Goal: Task Accomplishment & Management: Manage account settings

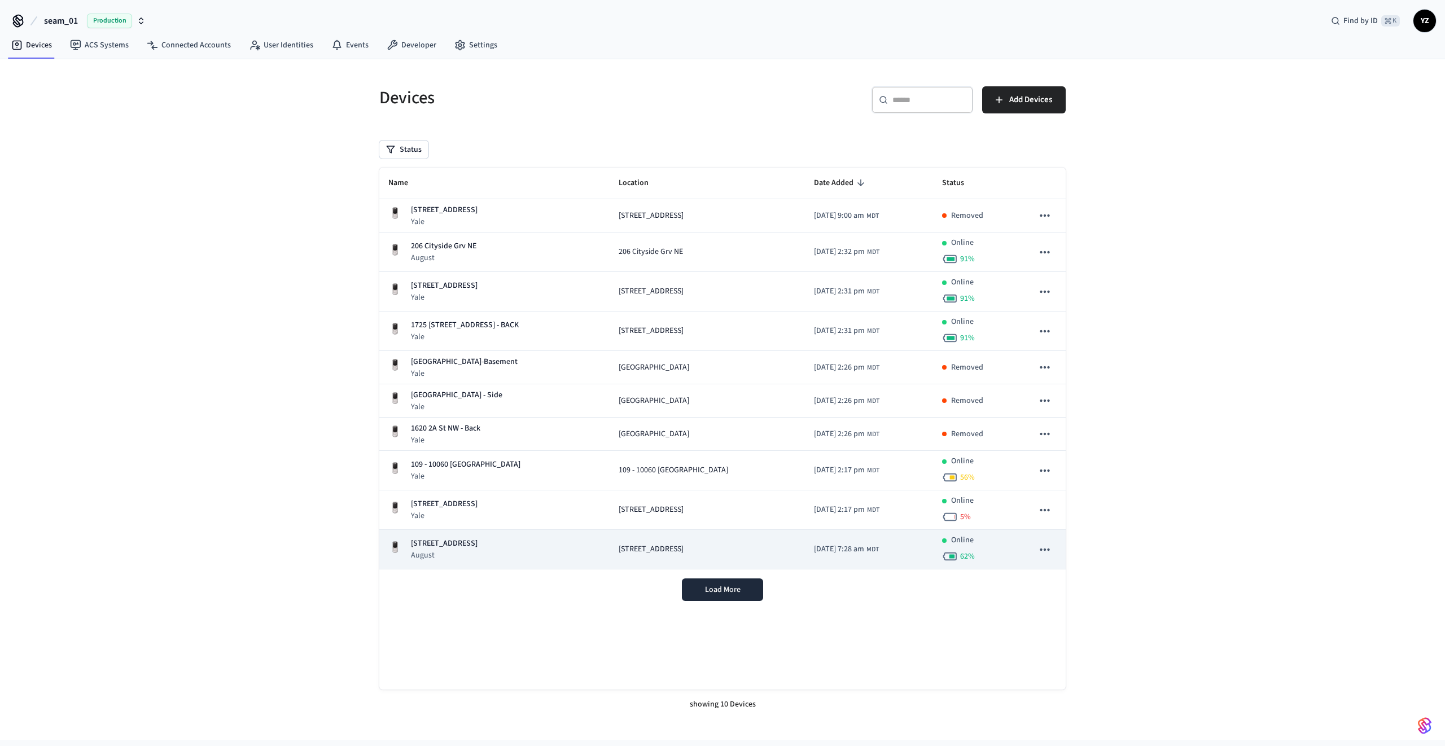
click at [617, 559] on td "[STREET_ADDRESS]" at bounding box center [706, 550] width 195 height 40
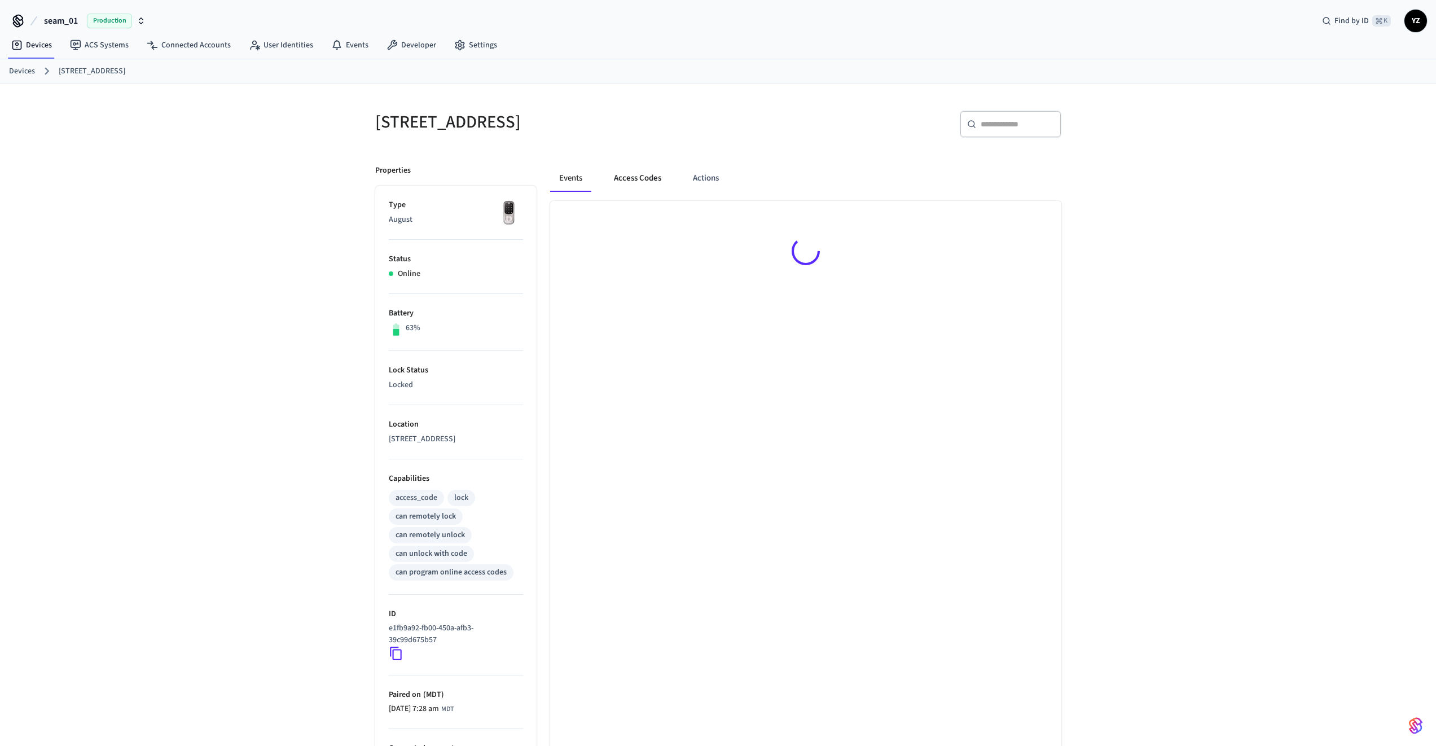
click at [625, 168] on button "Access Codes" at bounding box center [637, 178] width 65 height 27
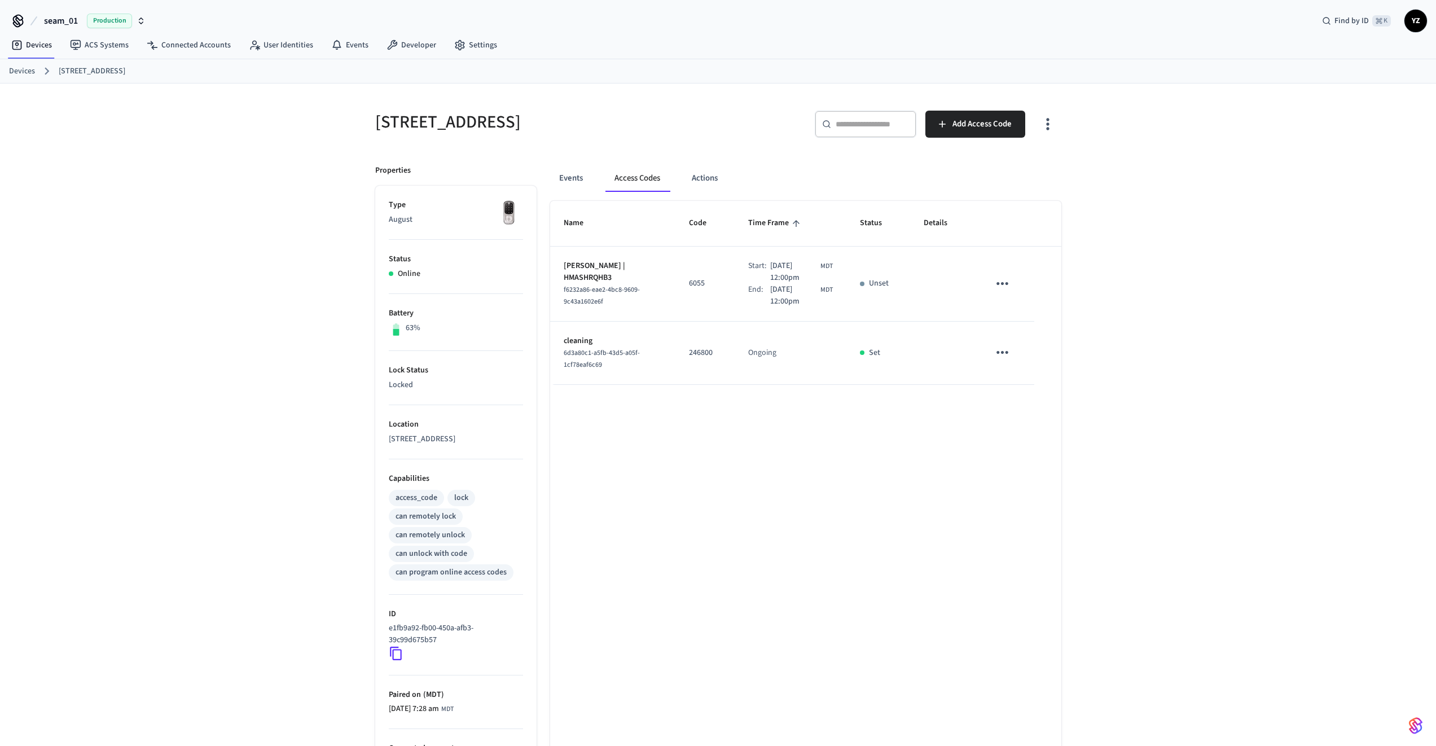
click at [1007, 285] on icon "sticky table" at bounding box center [1002, 283] width 17 height 17
click at [1026, 322] on li "Edit" at bounding box center [1030, 317] width 54 height 30
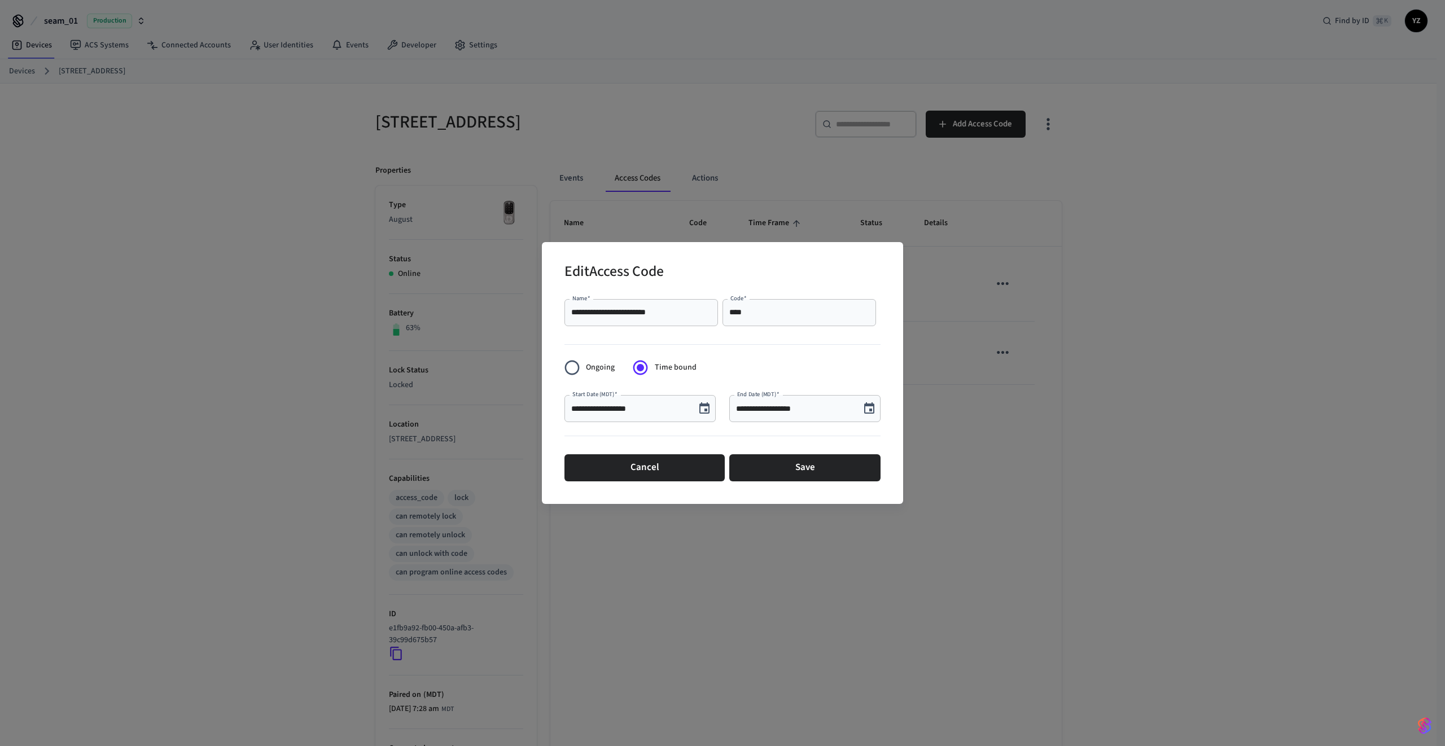
click at [615, 411] on input "**********" at bounding box center [629, 408] width 117 height 11
type input "**********"
click at [822, 469] on button "Save" at bounding box center [804, 467] width 151 height 27
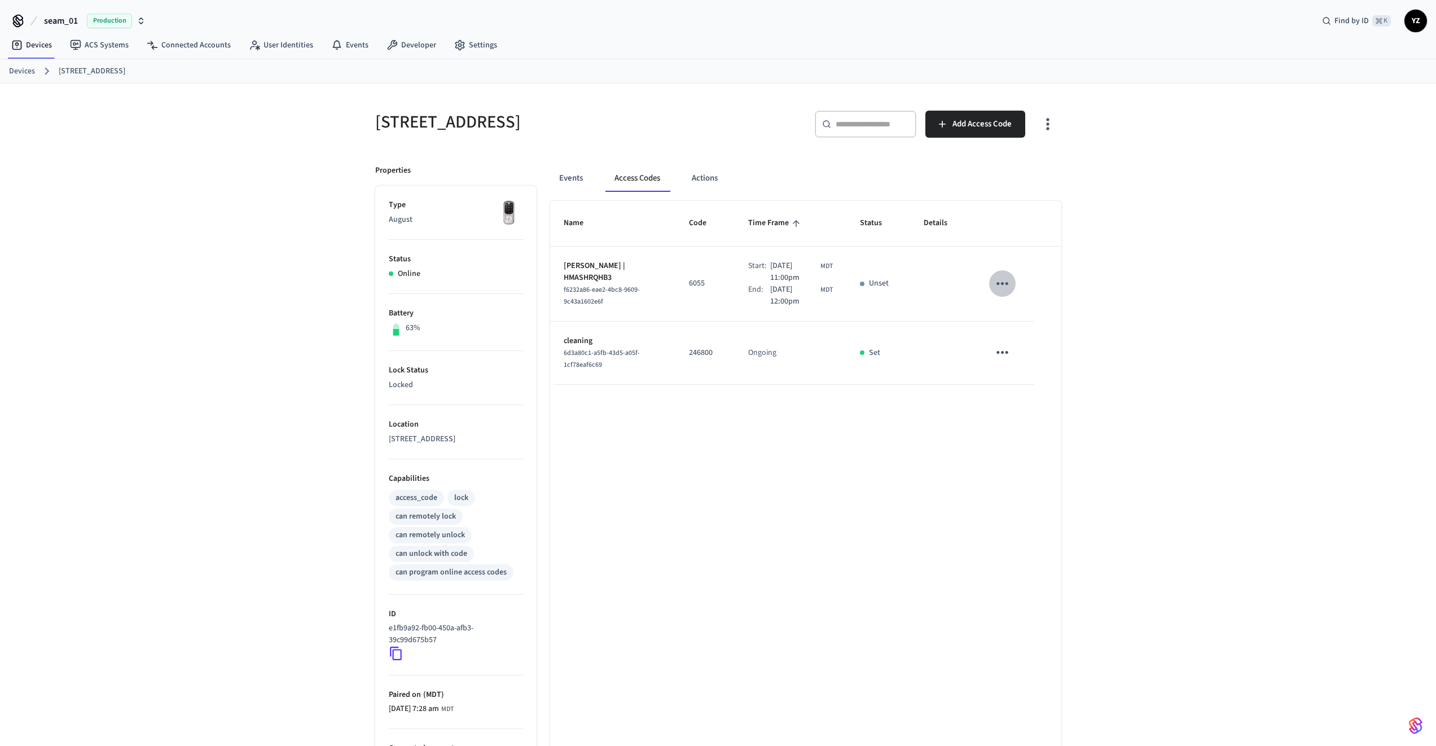
click at [1004, 286] on icon "sticky table" at bounding box center [1002, 283] width 17 height 17
click at [1027, 314] on li "Edit" at bounding box center [1030, 317] width 54 height 30
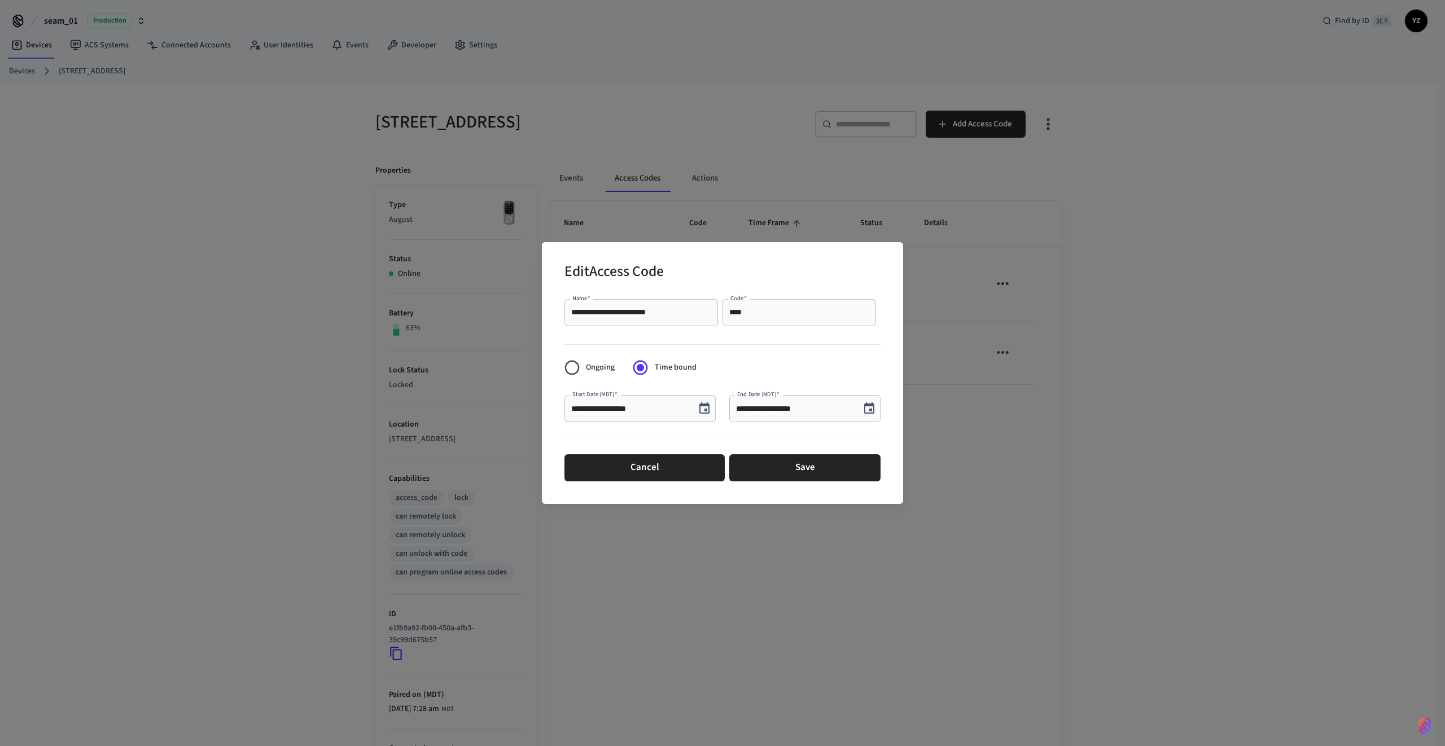
click at [634, 406] on input "**********" at bounding box center [629, 408] width 117 height 11
type input "**********"
click at [827, 475] on button "Save" at bounding box center [804, 467] width 151 height 27
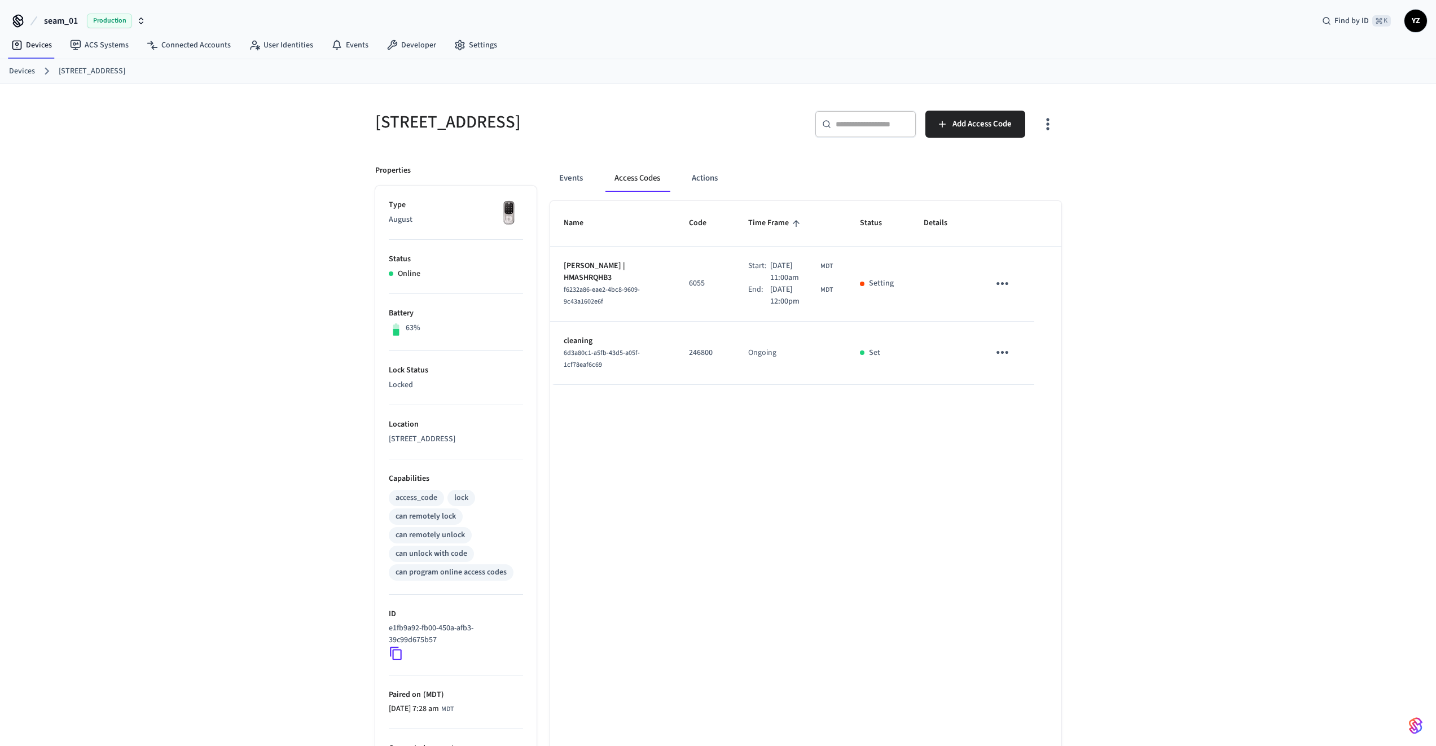
click at [848, 483] on div "Name Code Time Frame Status Details [PERSON_NAME] | HMASHRQHB3 f6232a86-eae2-4b…" at bounding box center [805, 513] width 511 height 624
click at [28, 49] on link "Devices" at bounding box center [31, 45] width 59 height 20
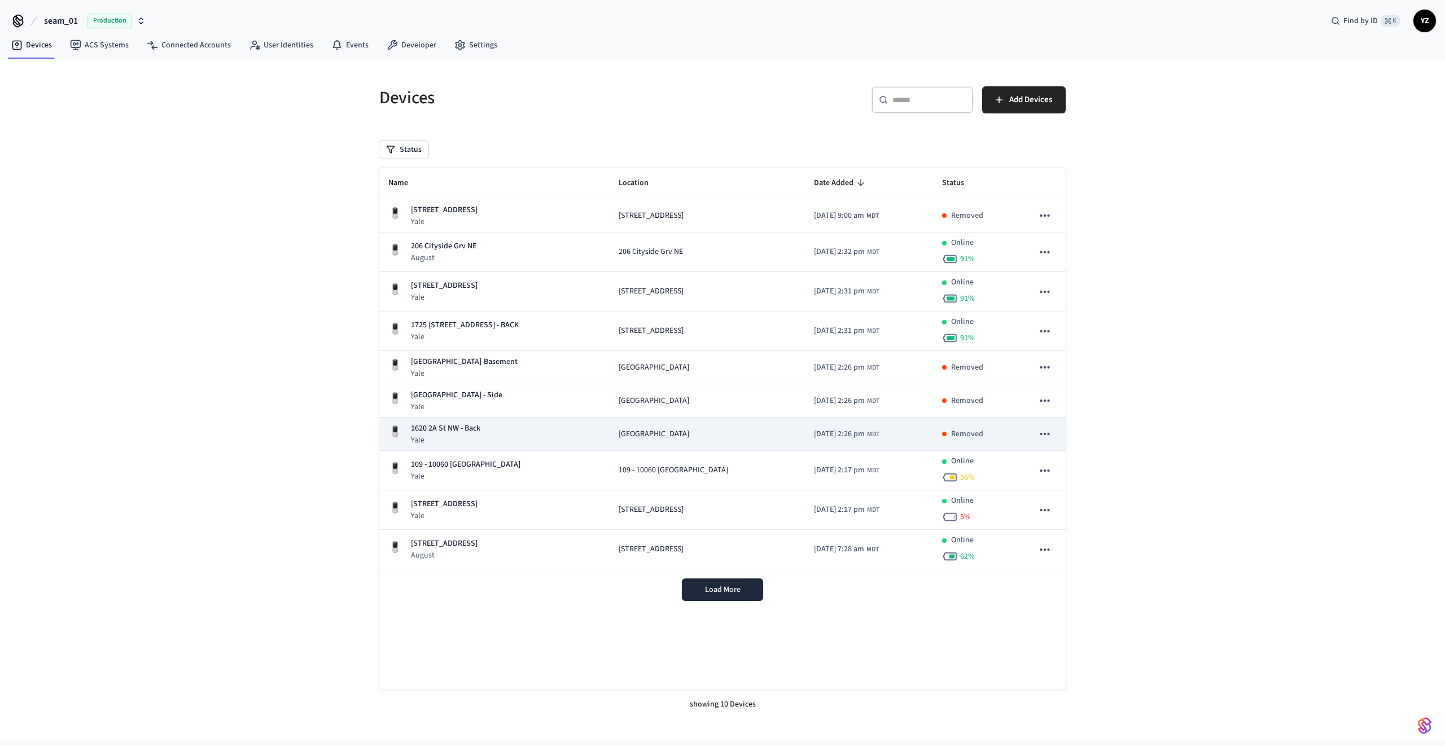
click at [1051, 434] on icon "sticky table" at bounding box center [1044, 434] width 15 height 15
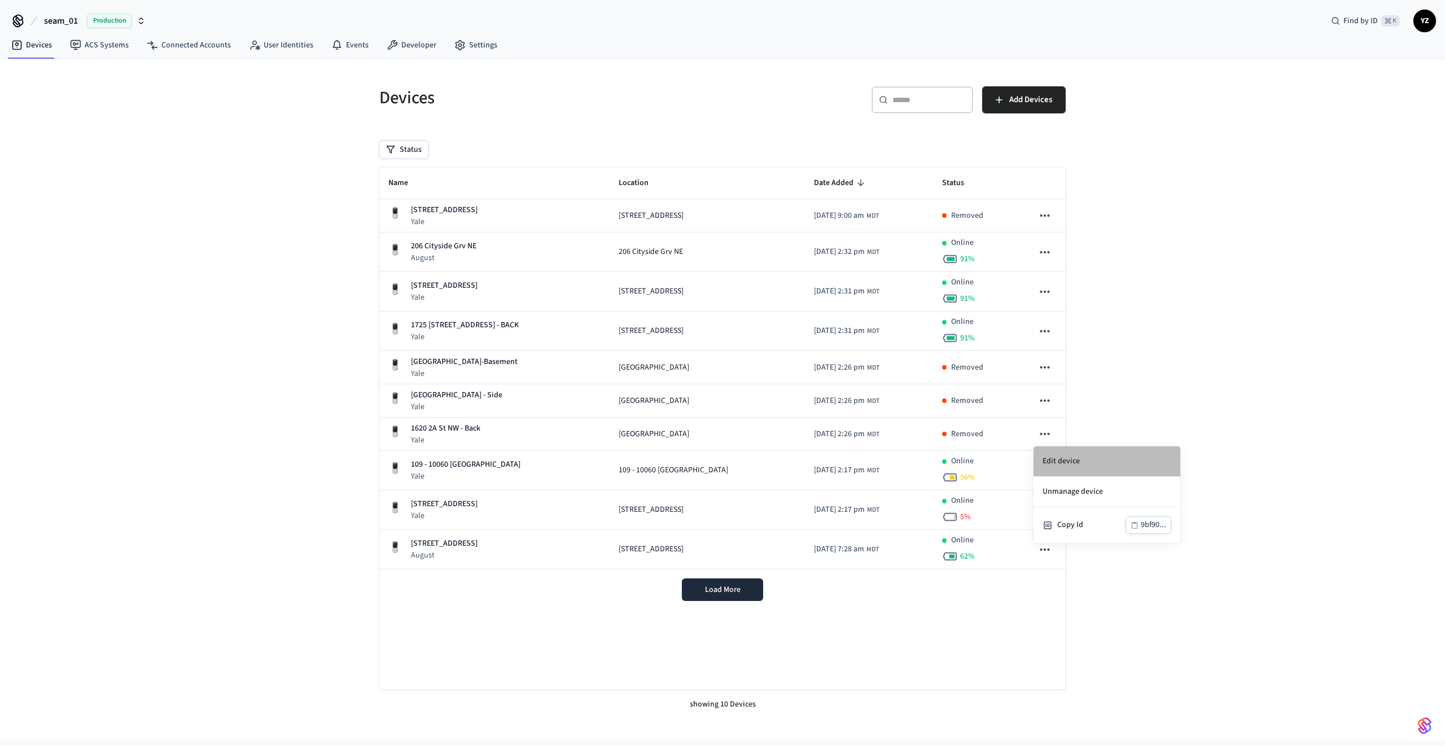
click at [1084, 464] on li "Edit device" at bounding box center [1106, 461] width 147 height 30
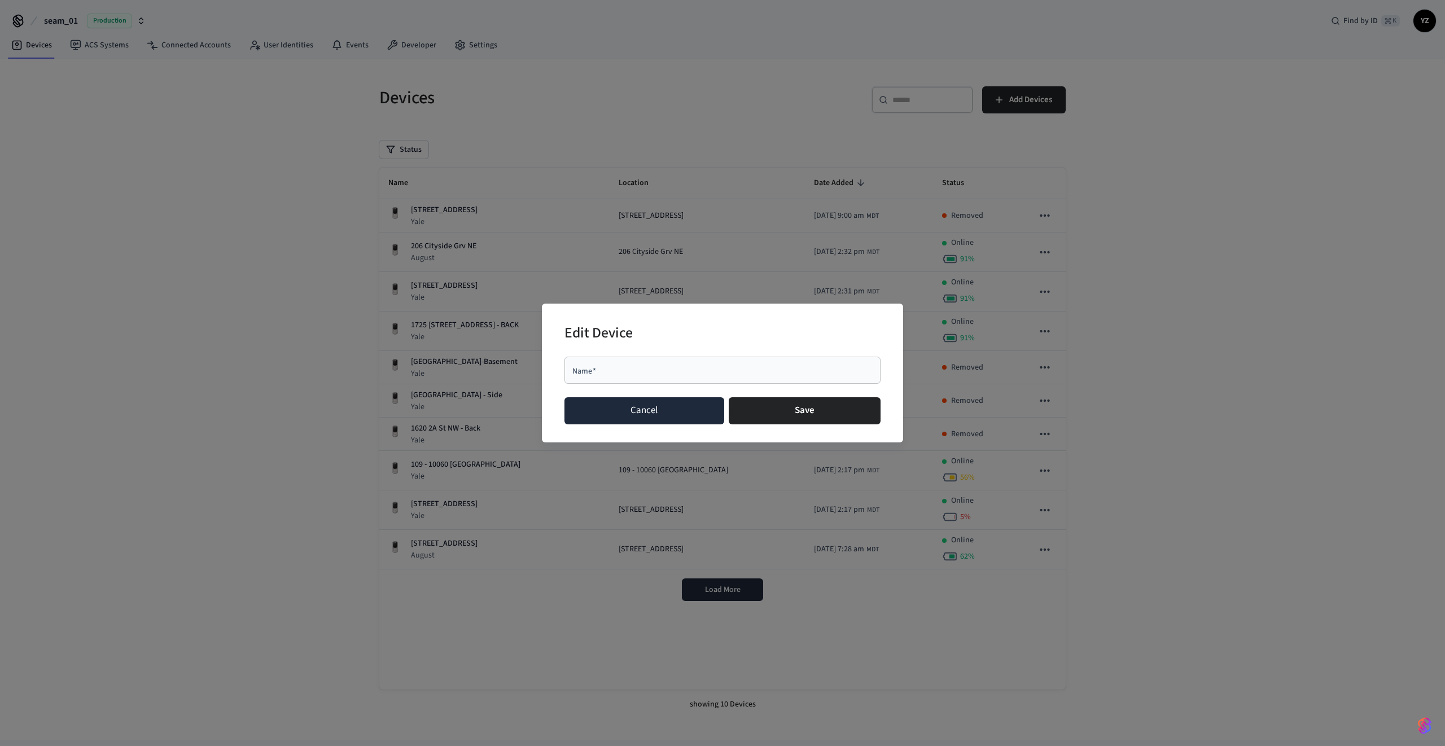
click at [641, 415] on button "Cancel" at bounding box center [644, 410] width 160 height 27
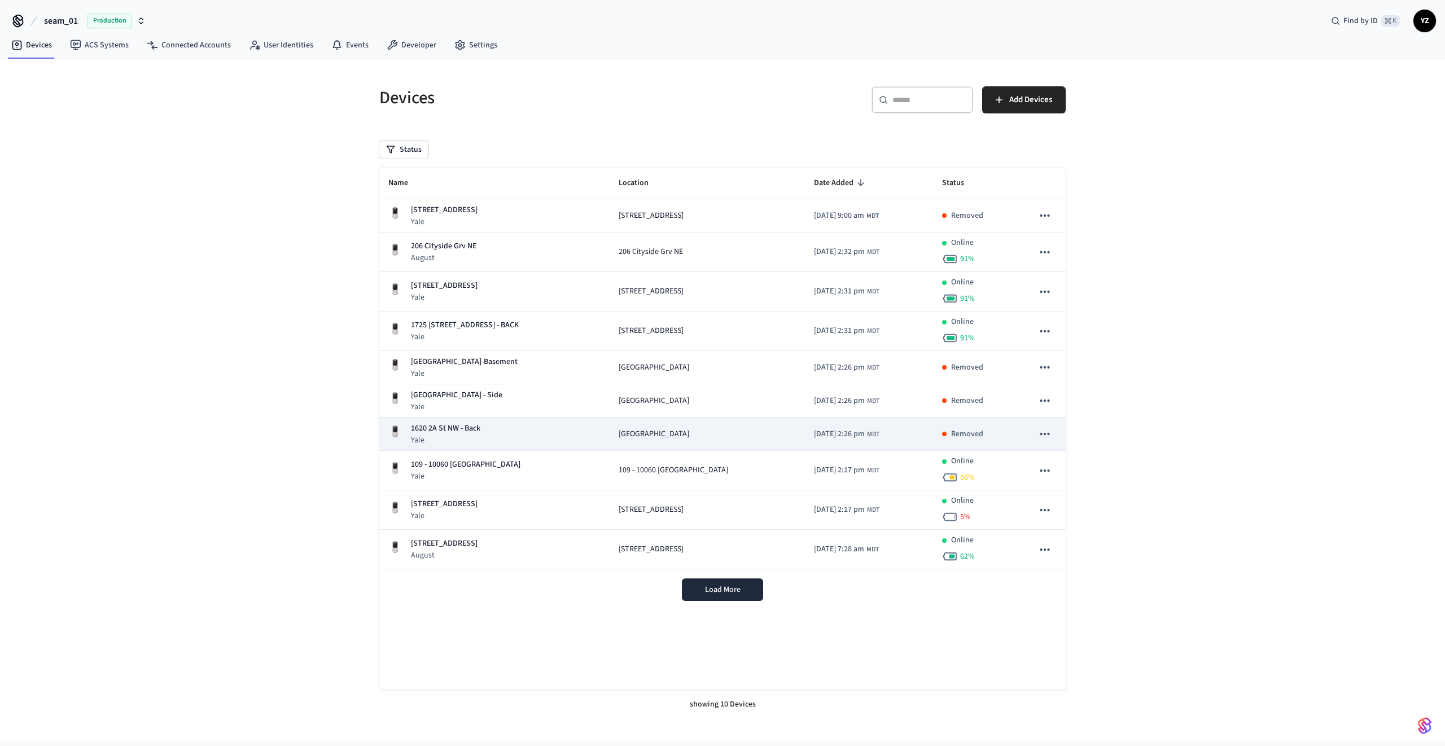
click at [1046, 434] on icon "sticky table" at bounding box center [1044, 434] width 15 height 15
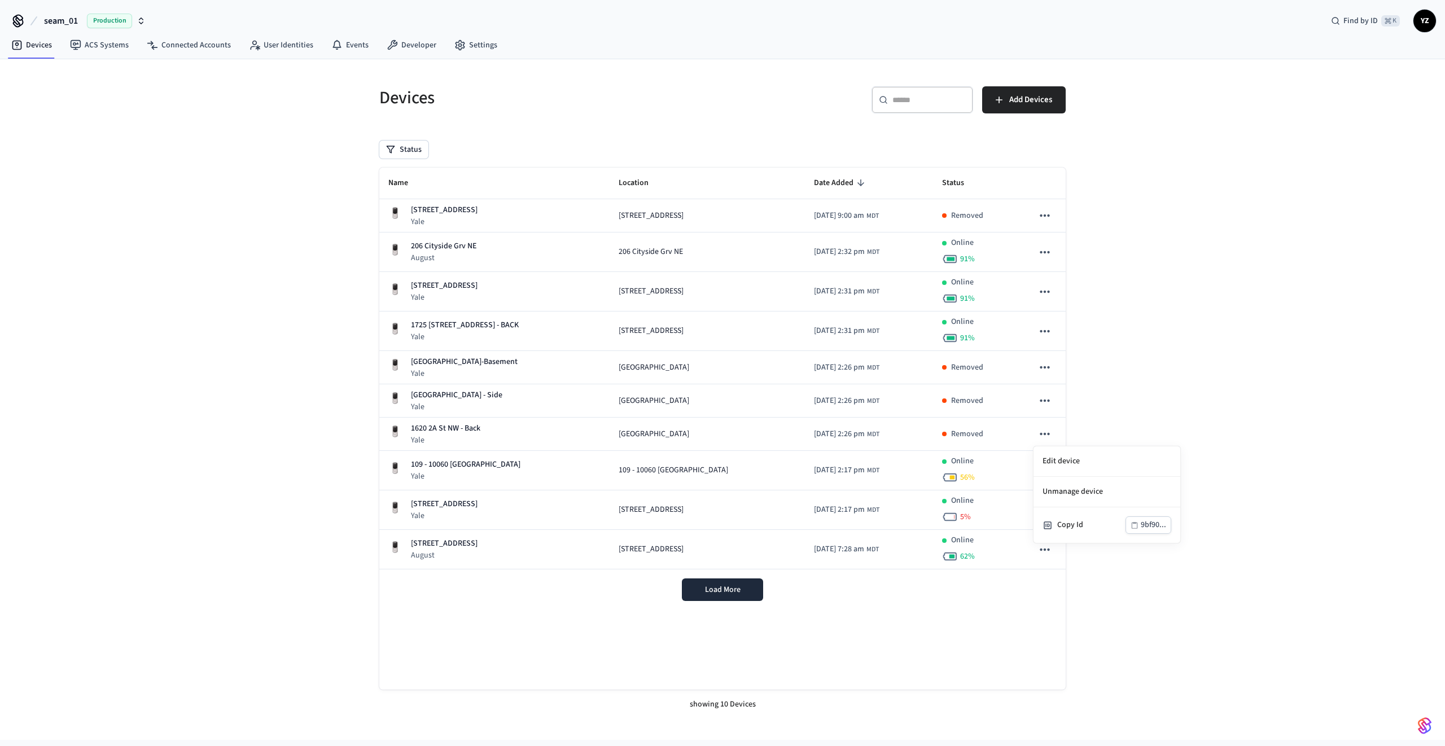
click at [1189, 403] on div at bounding box center [722, 373] width 1445 height 746
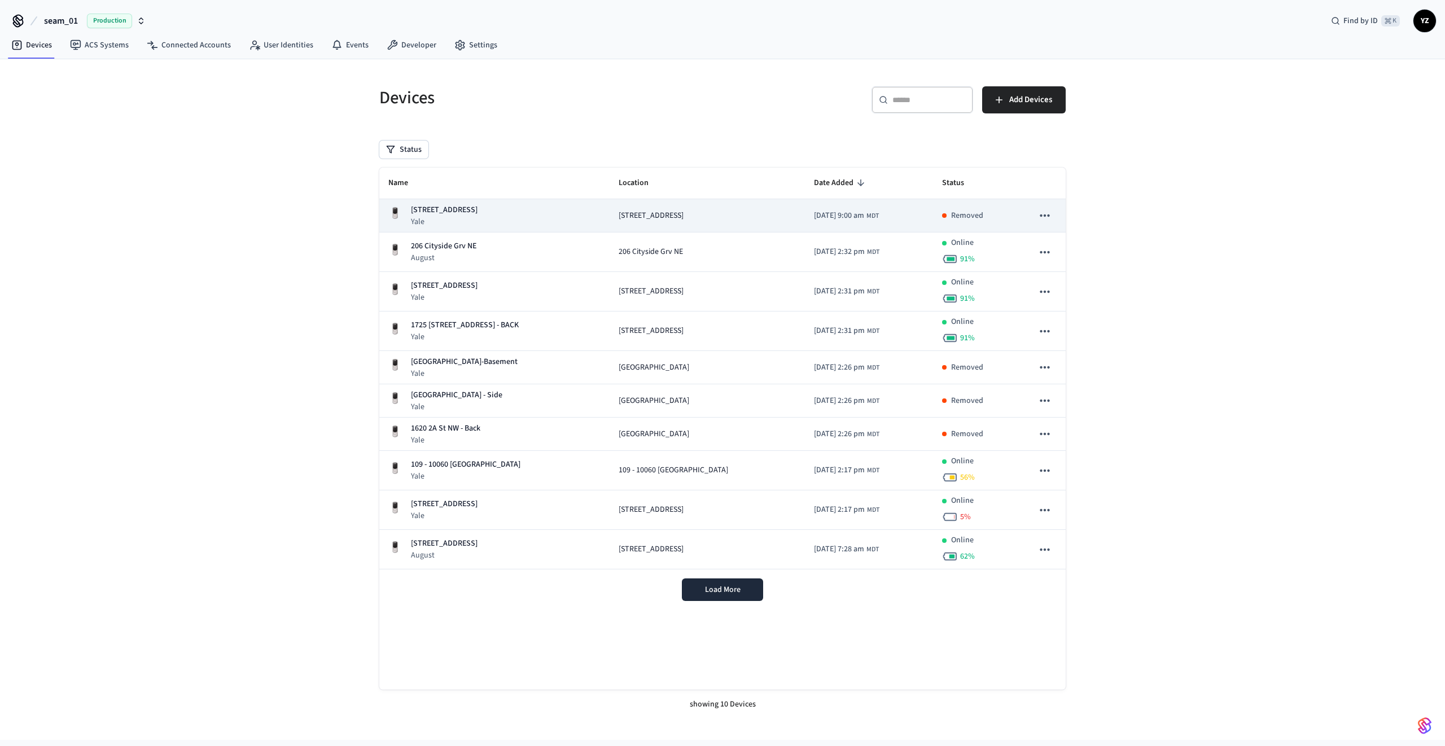
click at [1051, 213] on icon "sticky table" at bounding box center [1044, 215] width 15 height 15
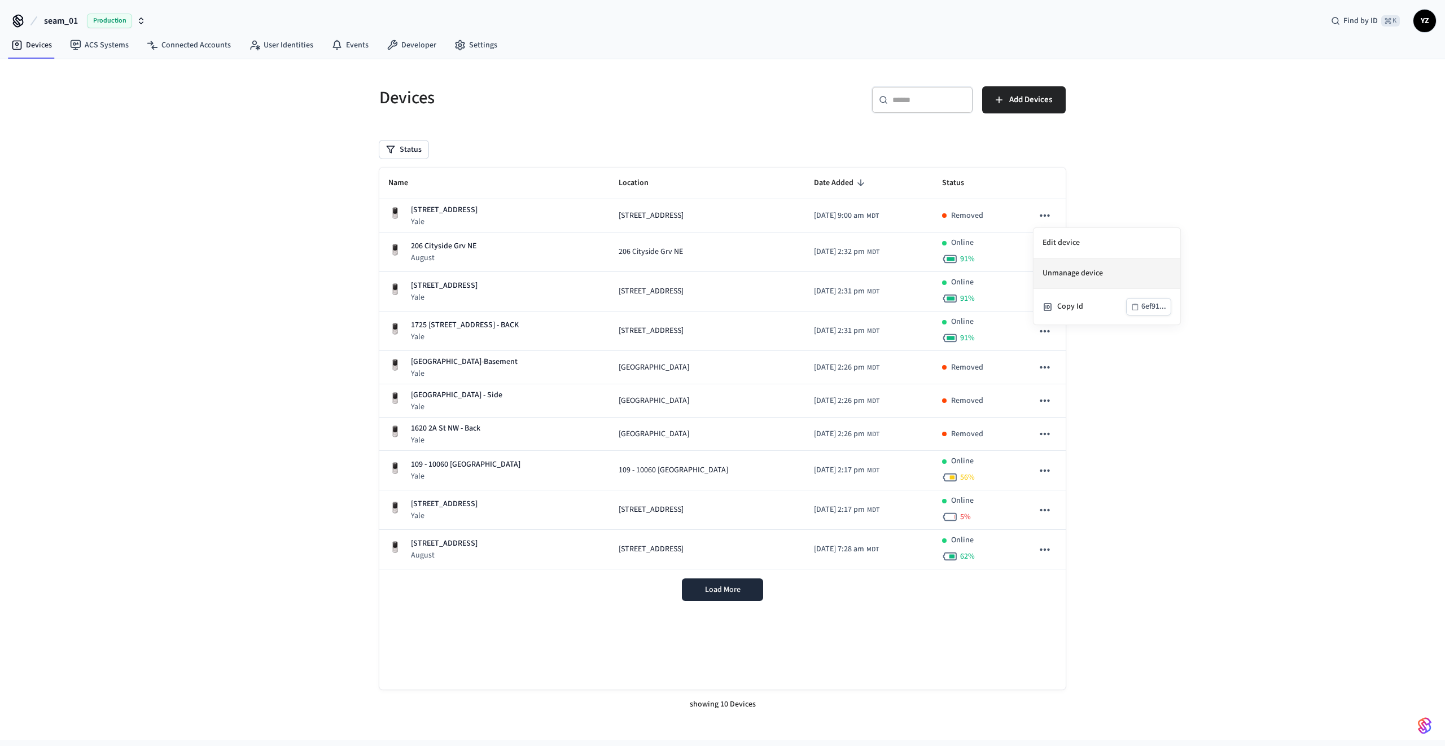
click at [1091, 271] on li "Unmanage device" at bounding box center [1106, 273] width 147 height 30
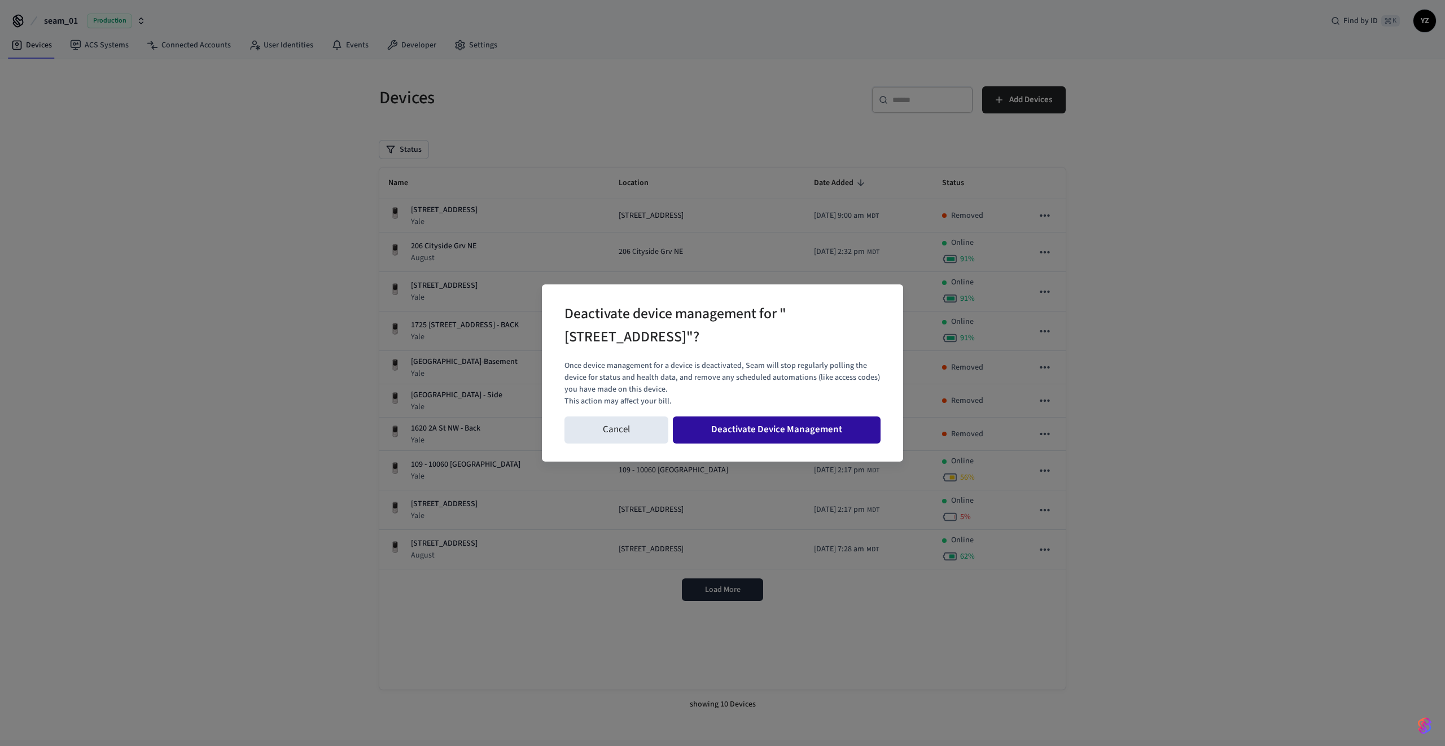
click at [810, 429] on button "Deactivate Device Management" at bounding box center [777, 429] width 208 height 27
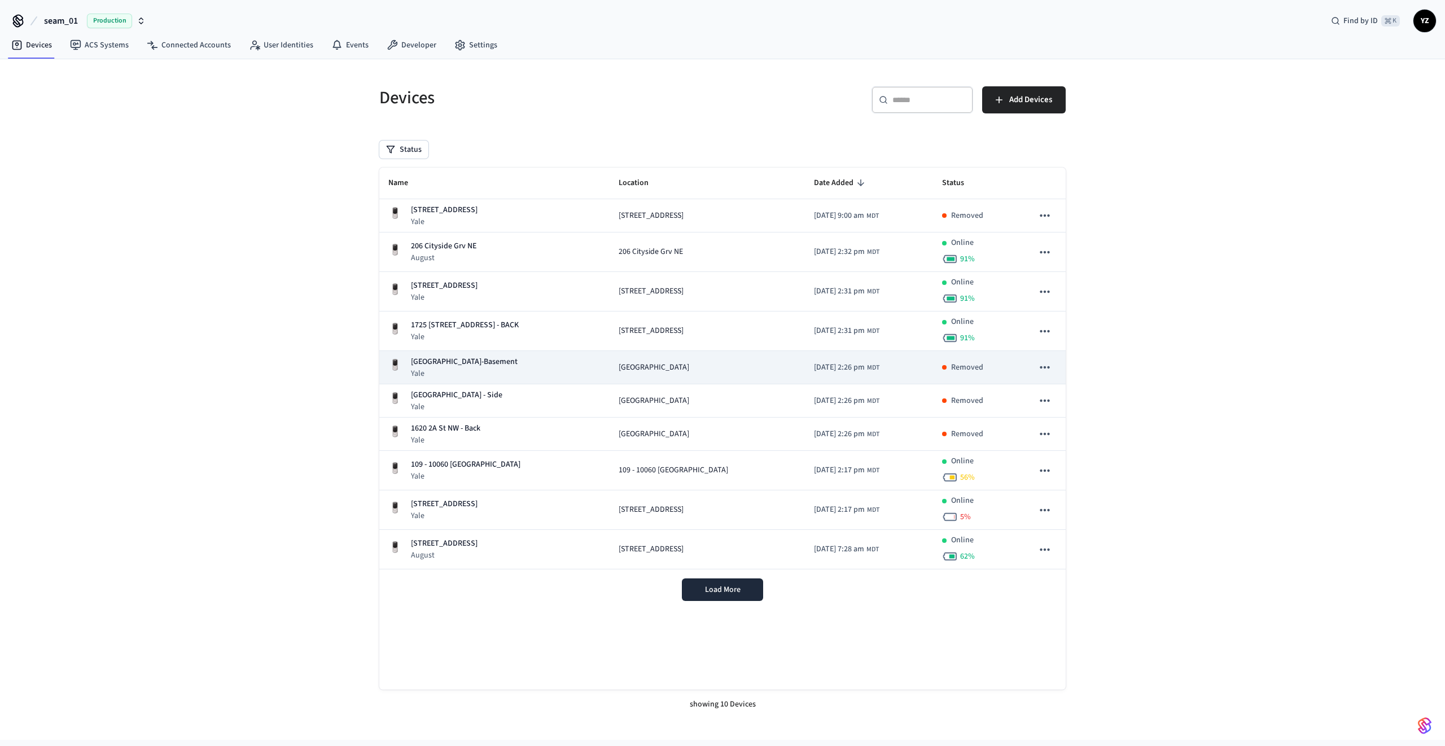
click at [1047, 365] on icon "sticky table" at bounding box center [1044, 367] width 15 height 15
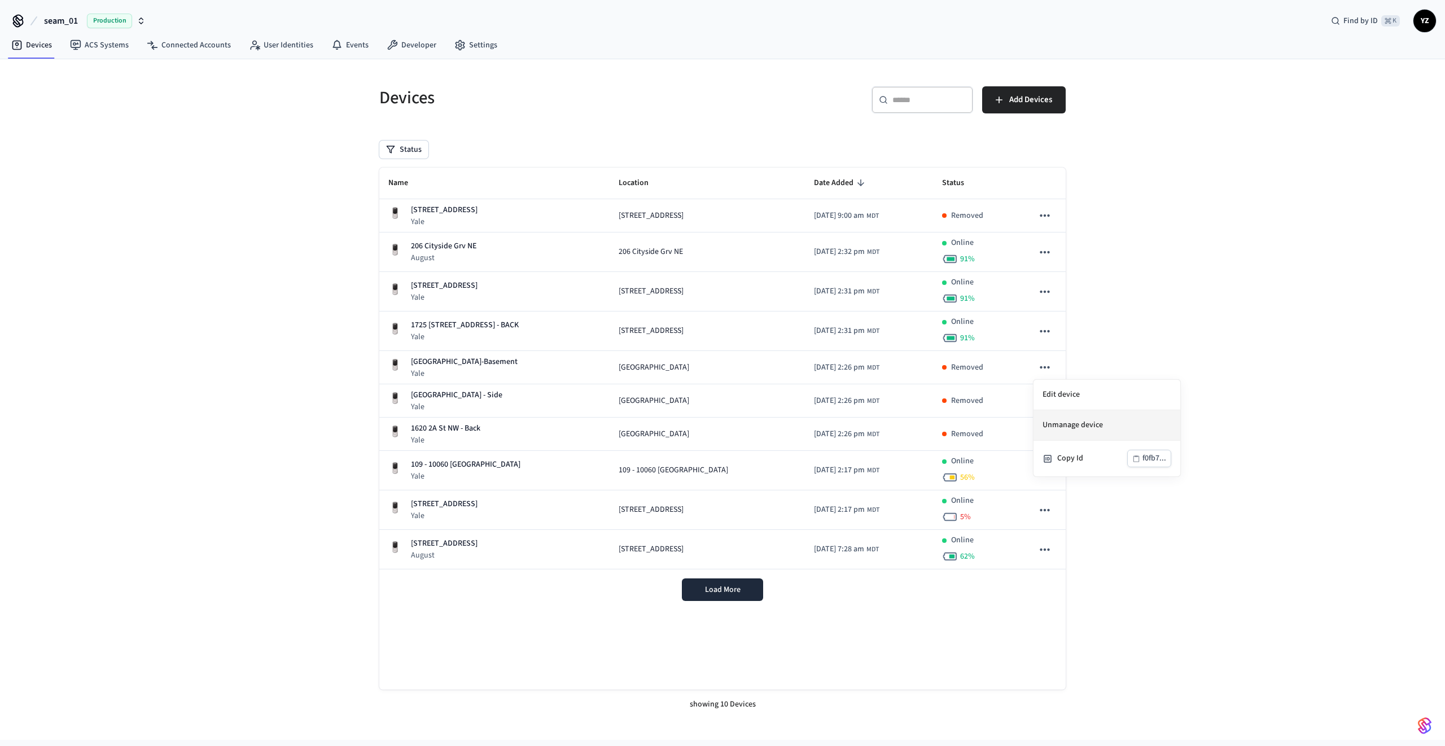
click at [1058, 420] on li "Unmanage device" at bounding box center [1106, 425] width 147 height 30
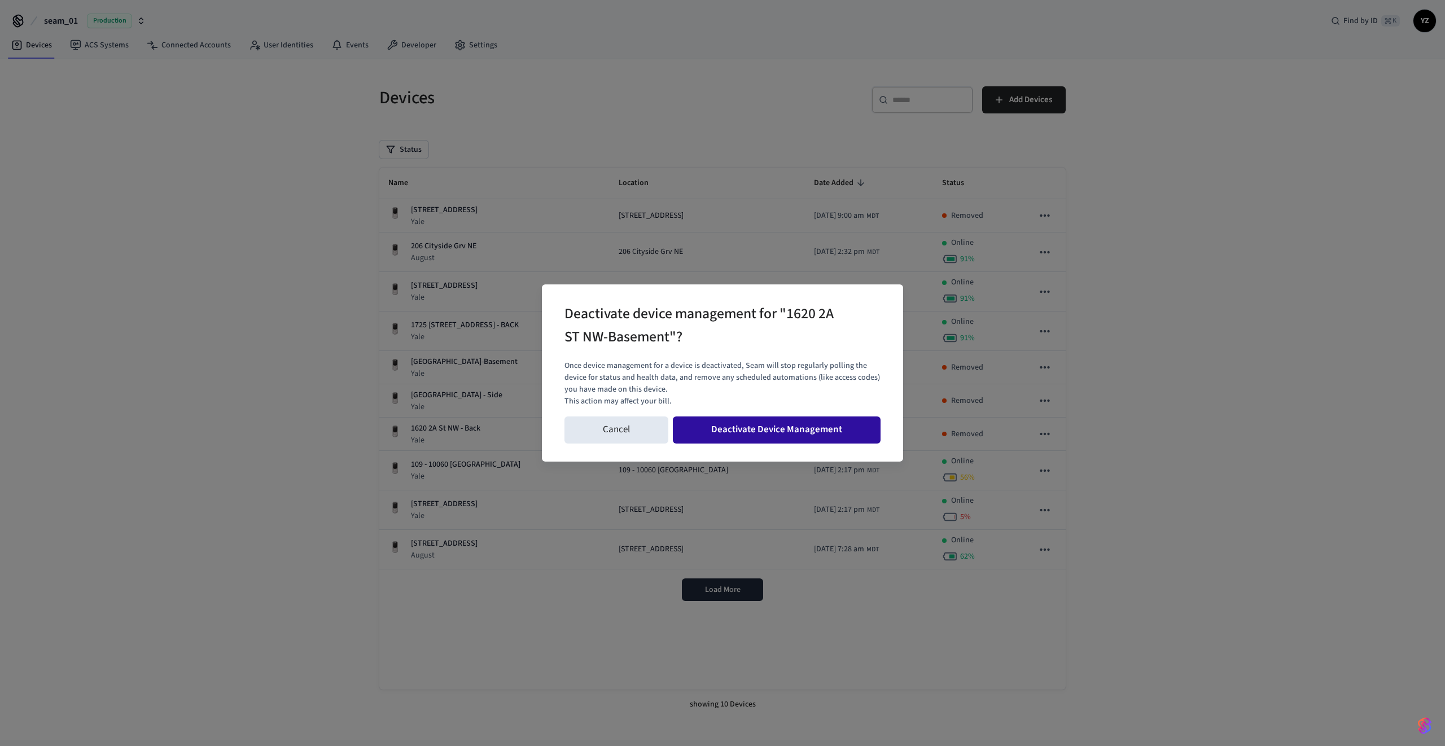
click at [854, 435] on button "Deactivate Device Management" at bounding box center [777, 429] width 208 height 27
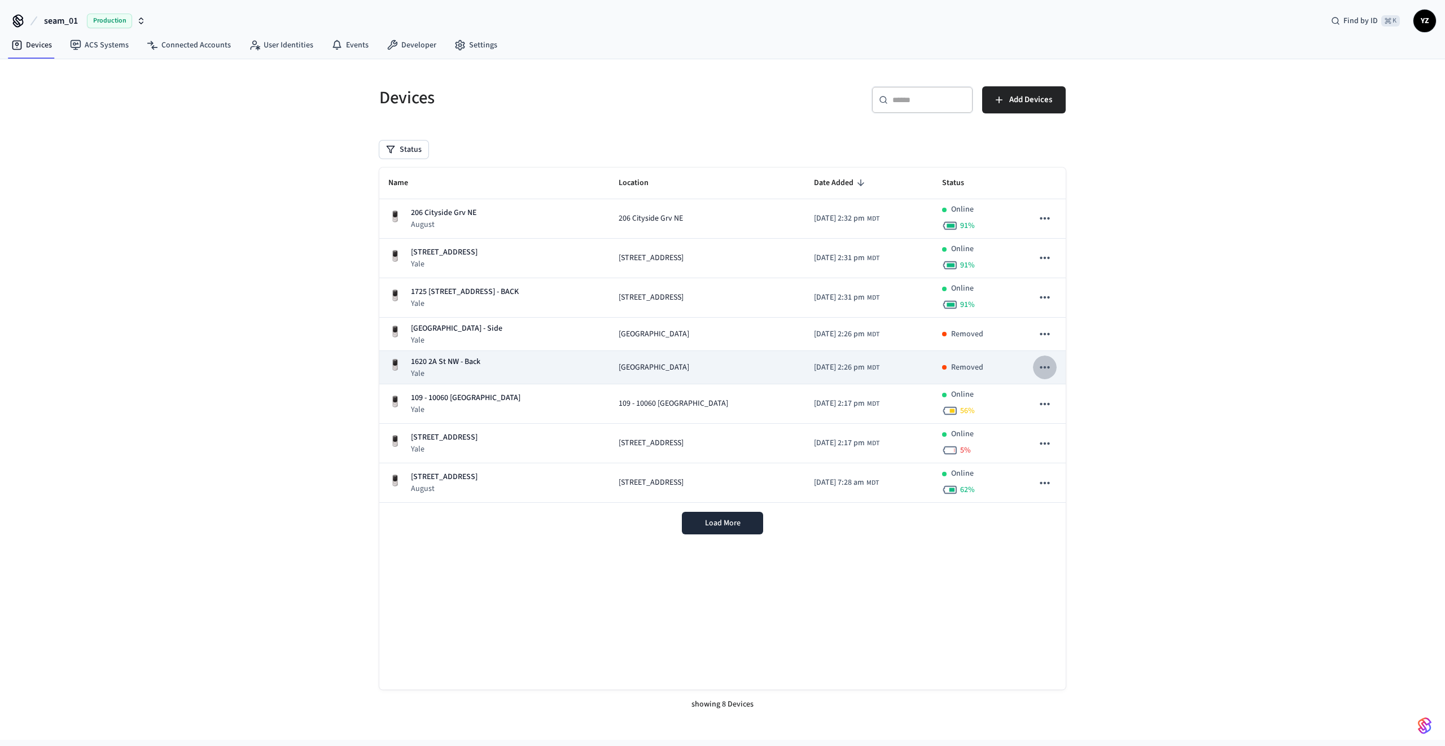
click at [1047, 369] on icon "sticky table" at bounding box center [1044, 367] width 15 height 15
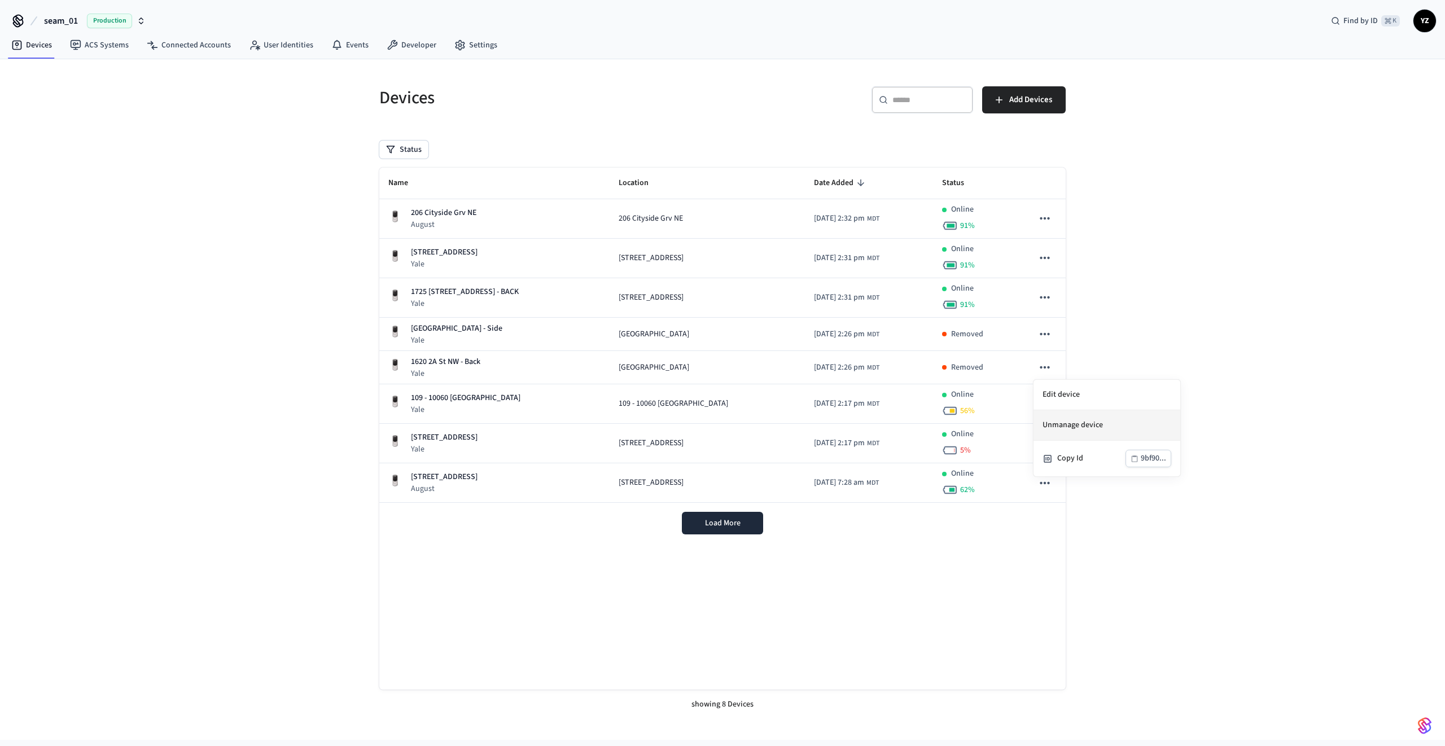
click at [1077, 416] on li "Unmanage device" at bounding box center [1106, 425] width 147 height 30
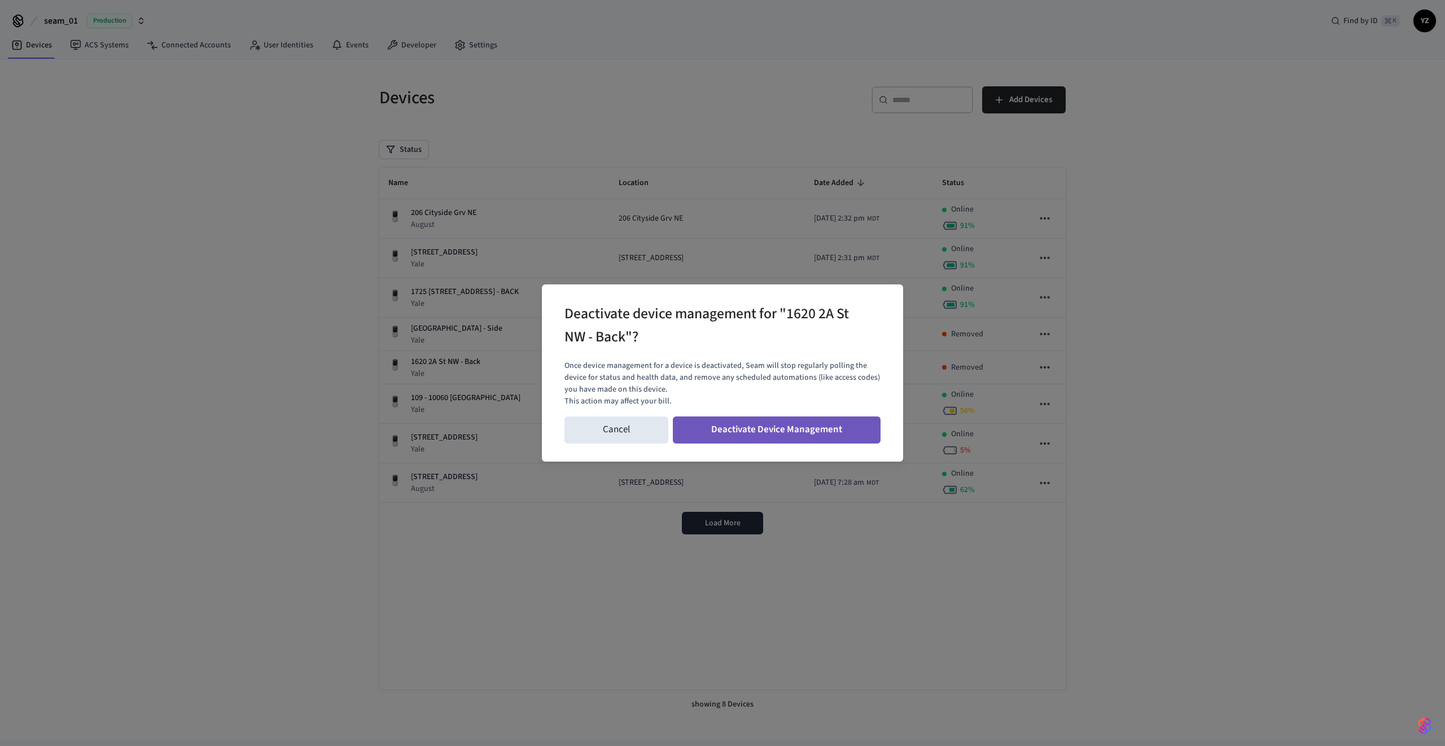
click at [826, 438] on button "Deactivate Device Management" at bounding box center [777, 429] width 208 height 27
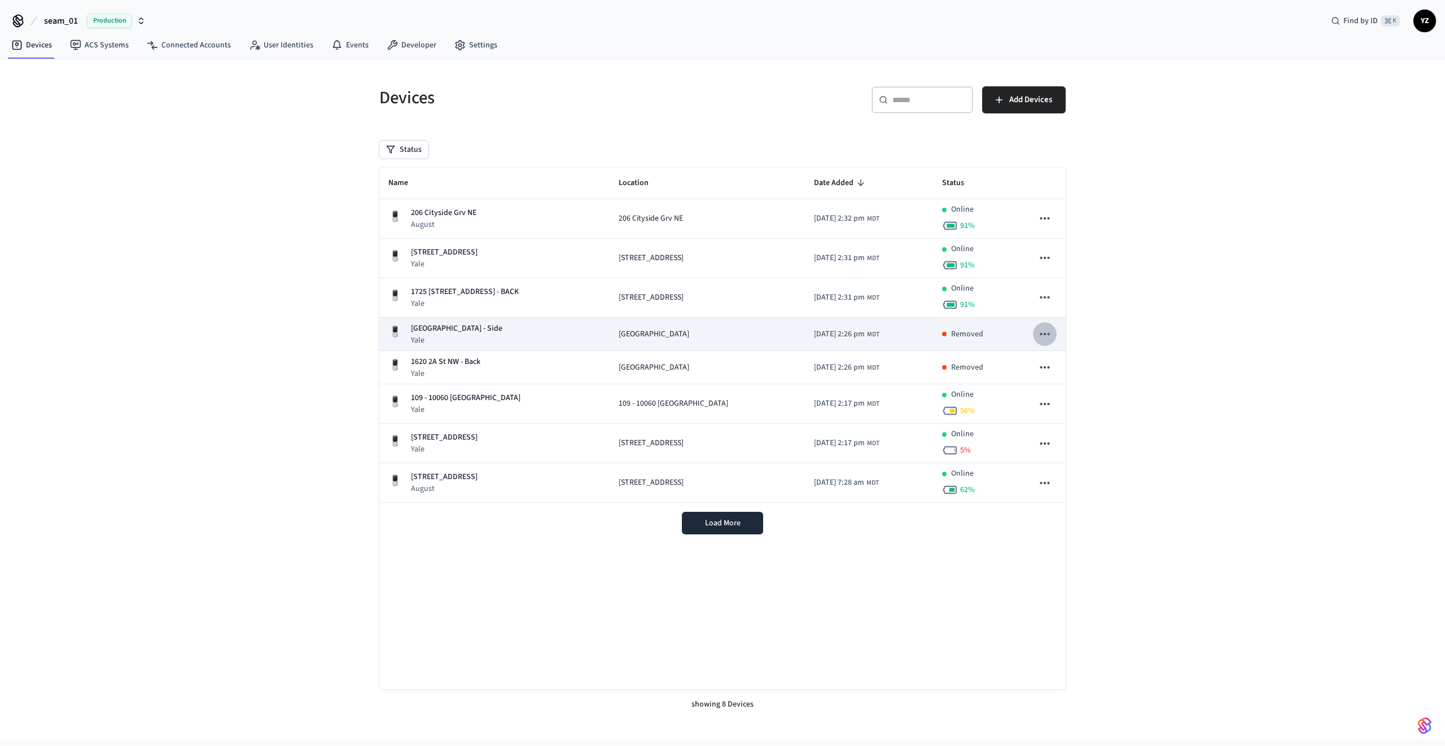
click at [1049, 331] on icon "sticky table" at bounding box center [1044, 334] width 15 height 15
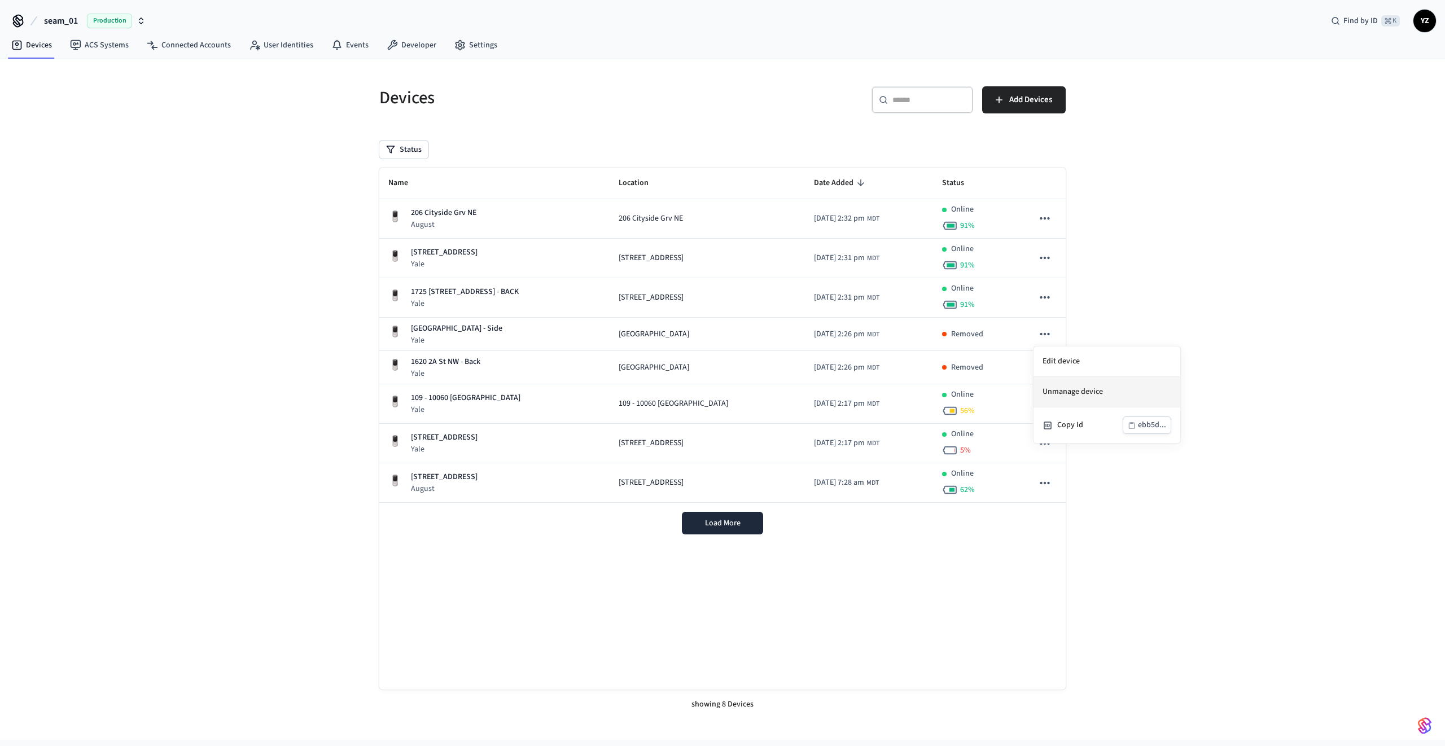
click at [1078, 391] on li "Unmanage device" at bounding box center [1106, 392] width 147 height 30
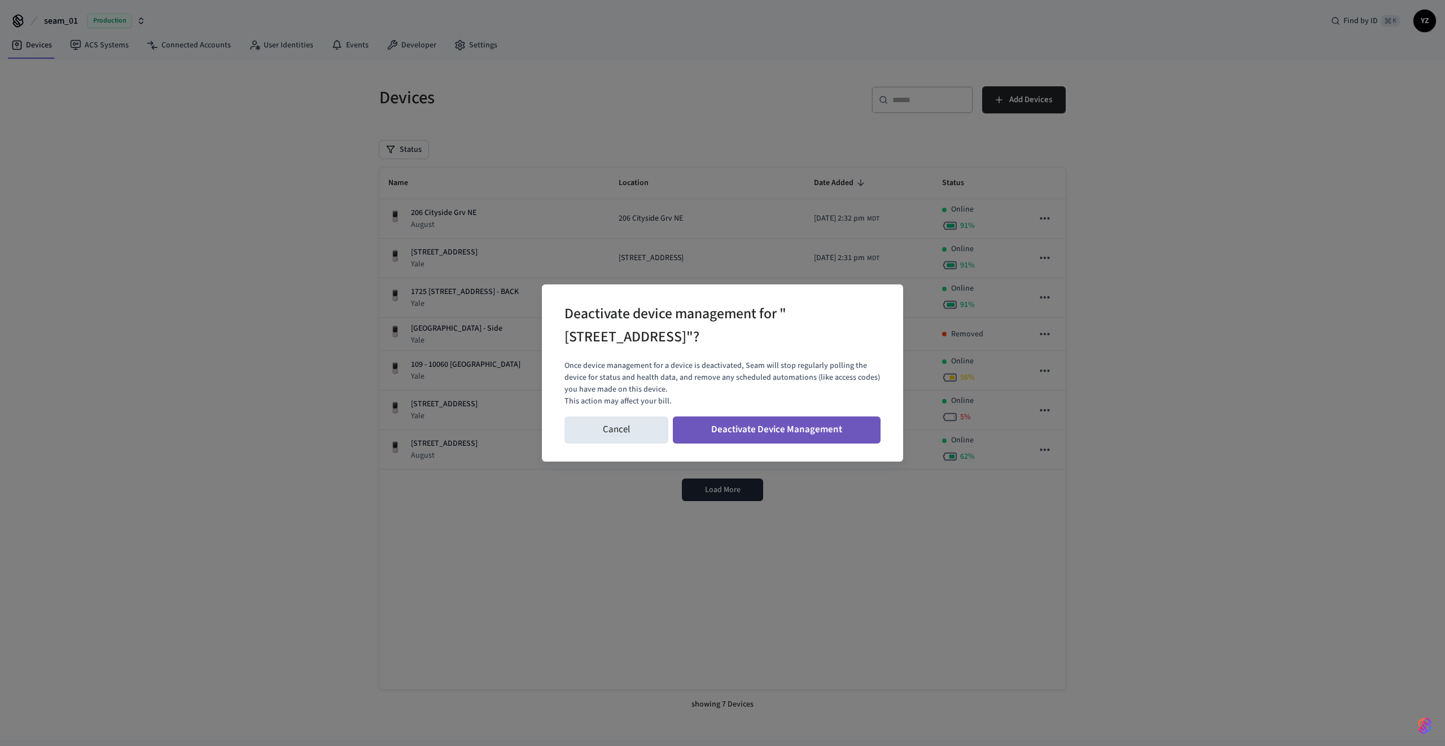
click at [822, 426] on button "Deactivate Device Management" at bounding box center [777, 429] width 208 height 27
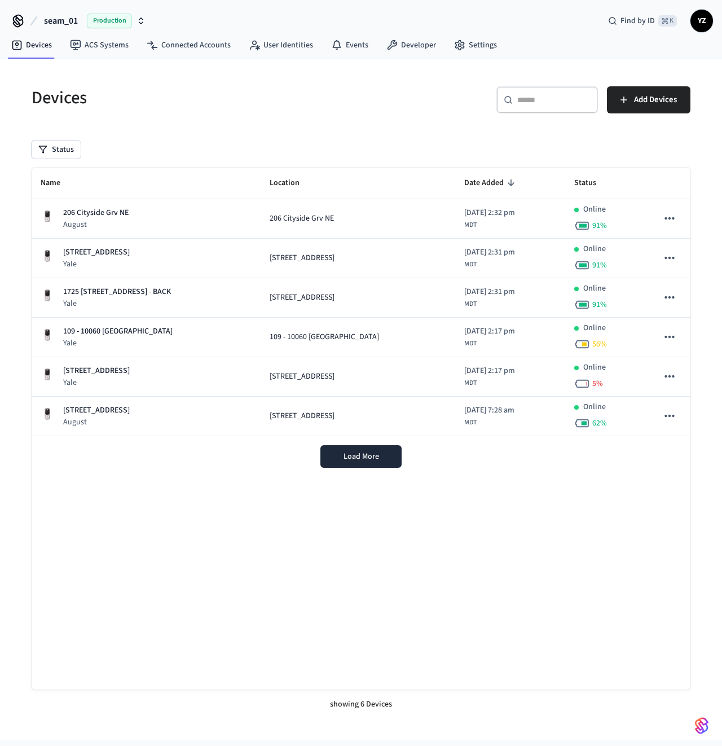
click at [490, 523] on div "Name Location Date Added Status 206 Cityside [GEOGRAPHIC_DATA] [GEOGRAPHIC_DATA…" at bounding box center [361, 429] width 659 height 522
